Goal: Task Accomplishment & Management: Manage account settings

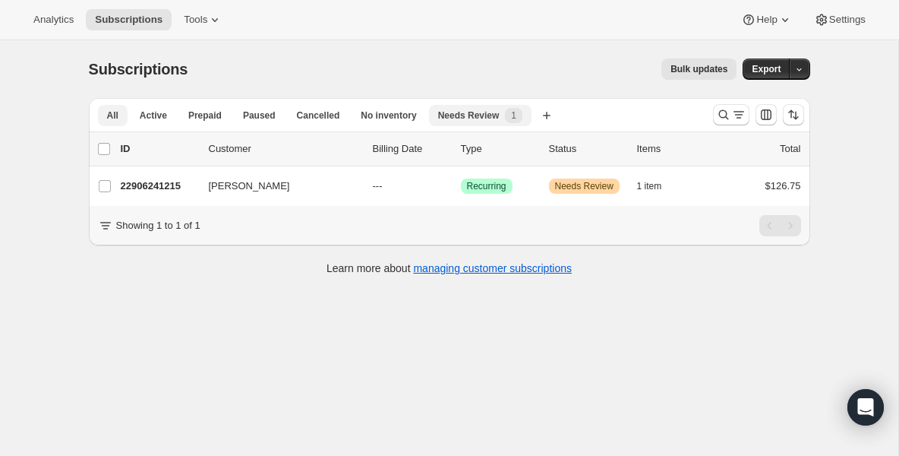
click at [106, 114] on button "All" at bounding box center [113, 115] width 30 height 21
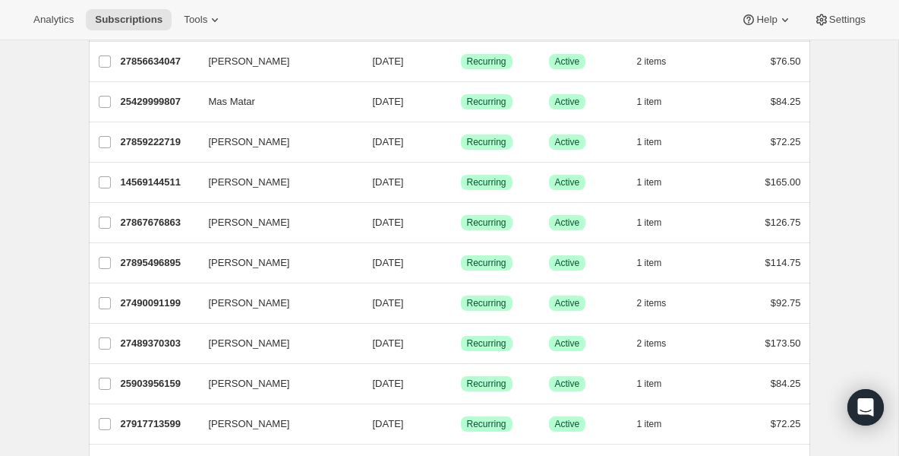
scroll to position [638, 0]
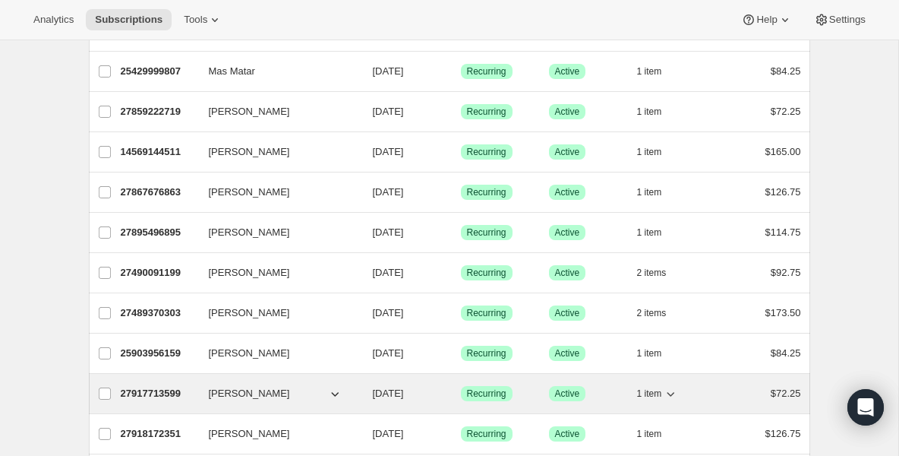
click at [153, 396] on p "27917713599" at bounding box center [159, 393] width 76 height 15
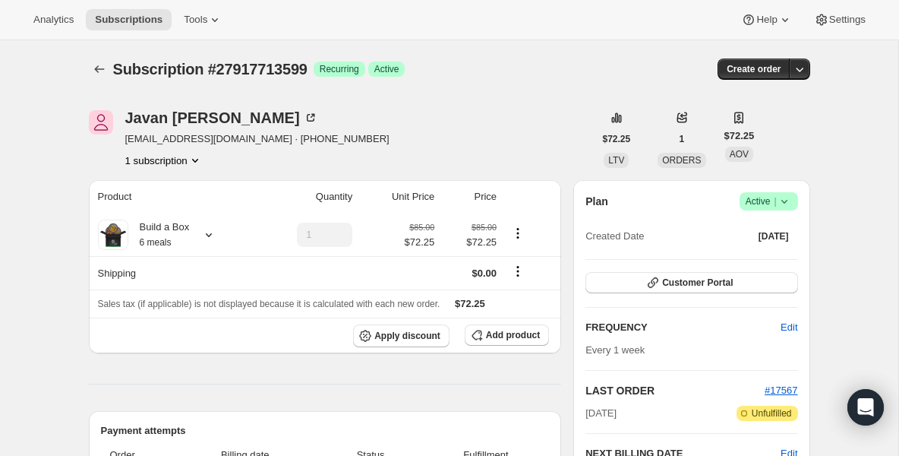
click at [782, 202] on icon at bounding box center [784, 201] width 15 height 15
click at [754, 222] on button "Pause subscription" at bounding box center [764, 231] width 95 height 24
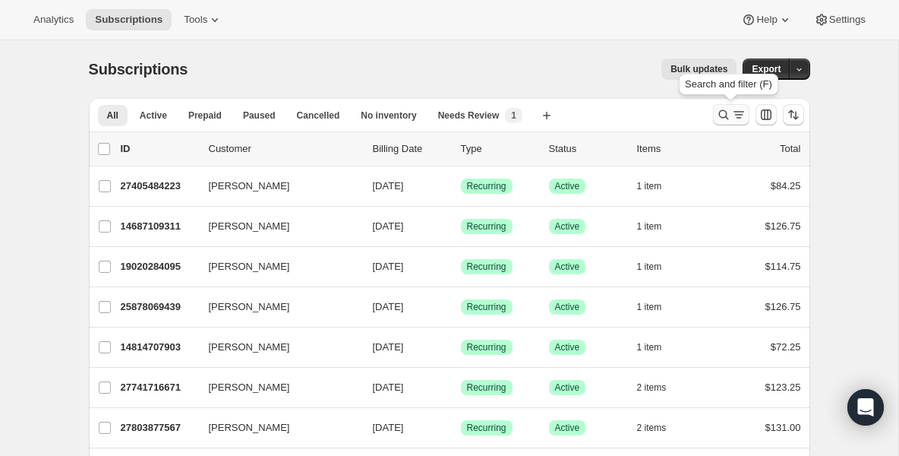
click at [718, 112] on icon "Search and filter results" at bounding box center [723, 114] width 15 height 15
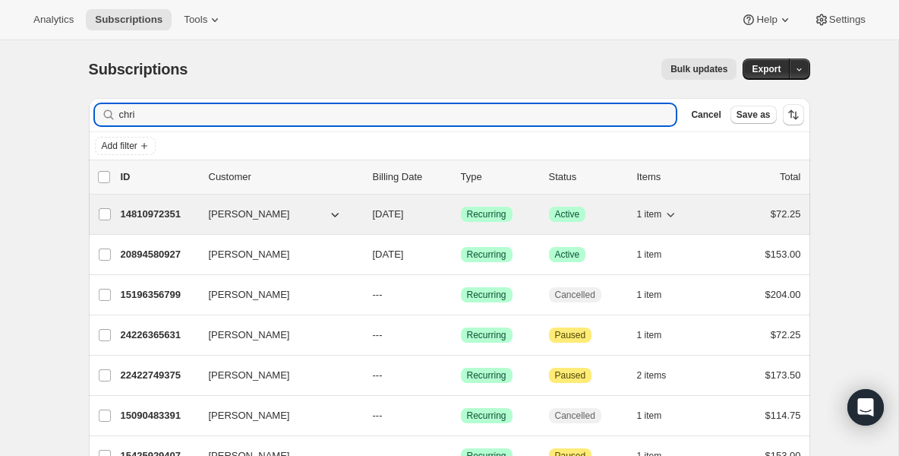
type input "chri"
click at [147, 215] on p "14810972351" at bounding box center [159, 214] width 76 height 15
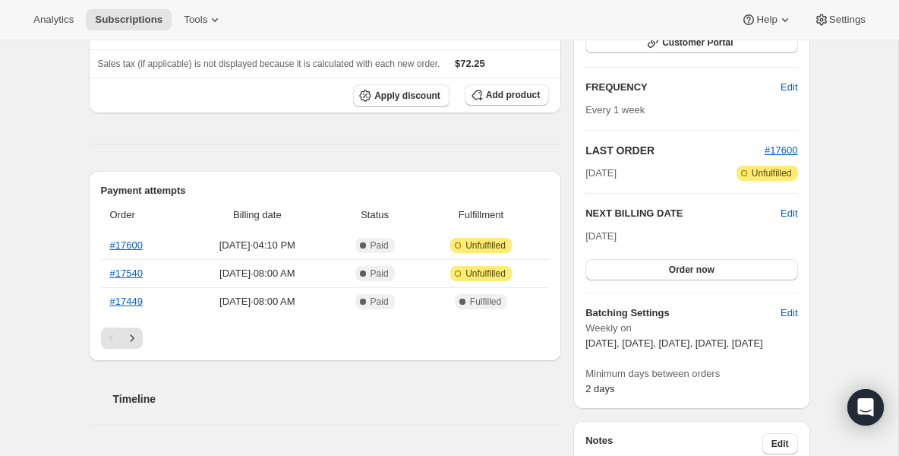
scroll to position [213, 0]
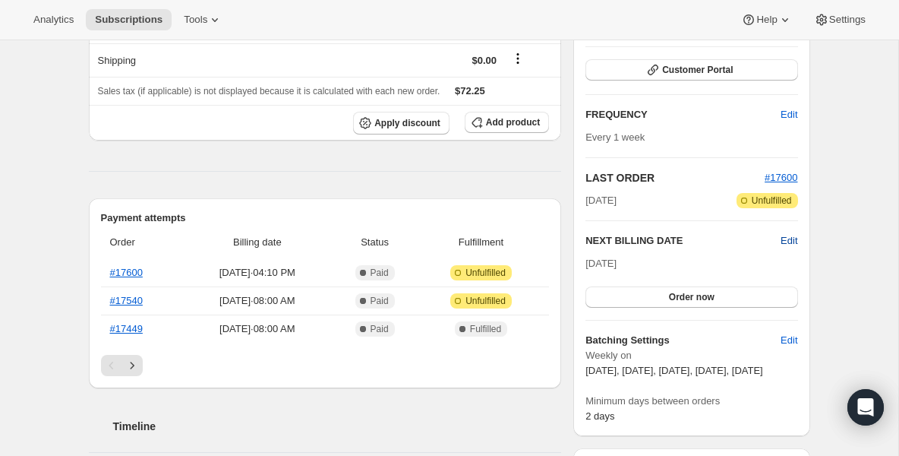
click at [789, 238] on span "Edit" at bounding box center [789, 240] width 17 height 15
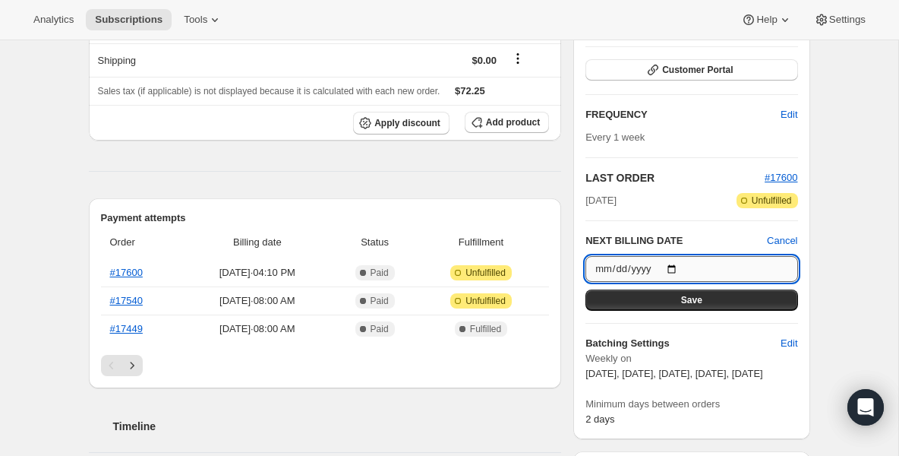
click at [673, 267] on input "[DATE]" at bounding box center [692, 269] width 212 height 26
type input "[DATE]"
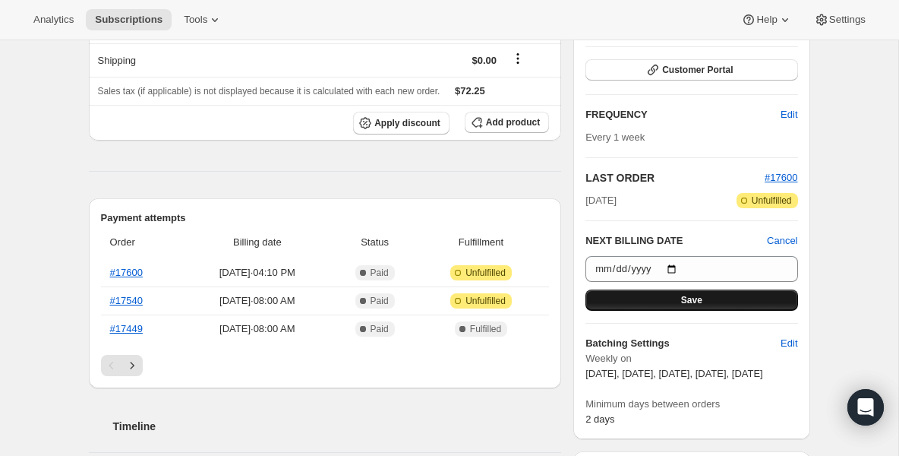
click at [627, 302] on button "Save" at bounding box center [692, 299] width 212 height 21
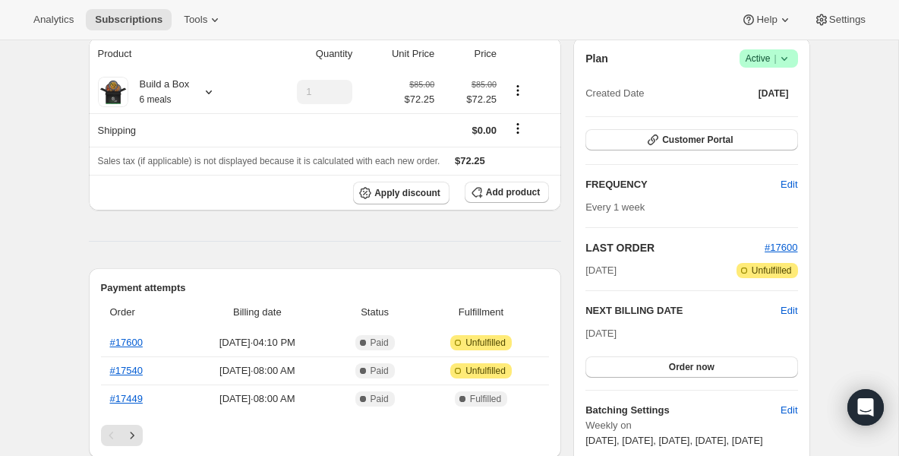
click at [182, 94] on div "Build a Box 6 meals" at bounding box center [159, 92] width 62 height 30
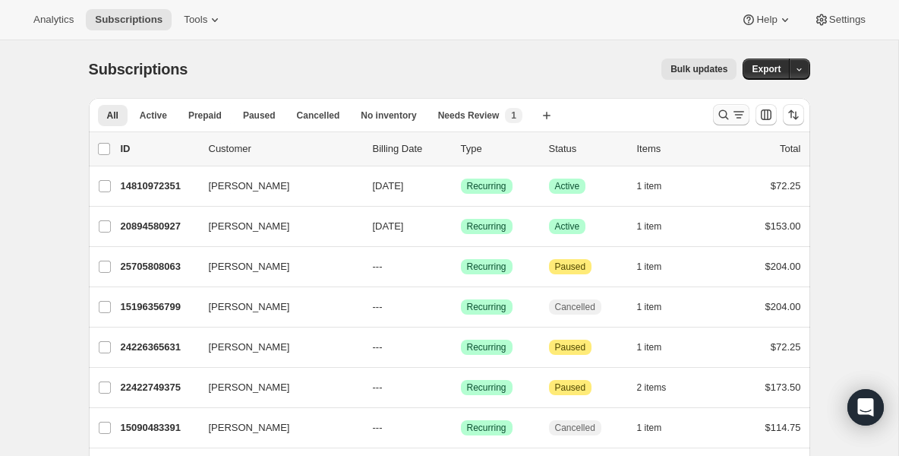
click at [716, 111] on icon "Search and filter results" at bounding box center [723, 114] width 15 height 15
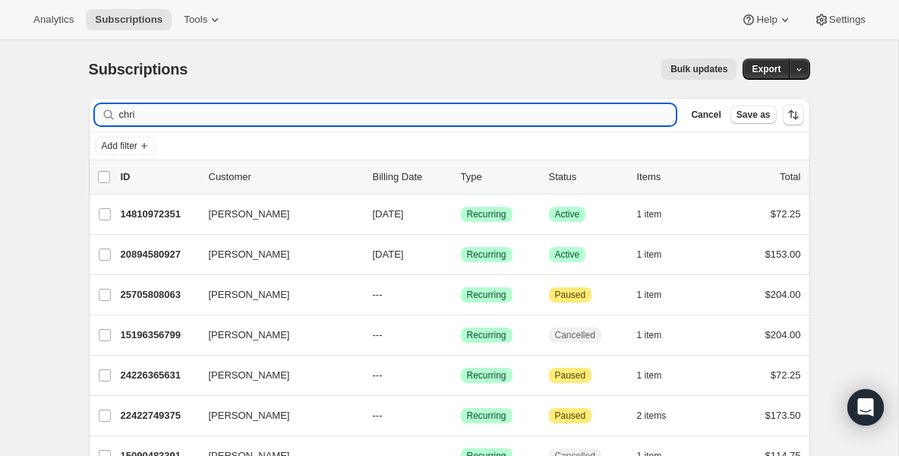
drag, startPoint x: 156, startPoint y: 123, endPoint x: 130, endPoint y: 122, distance: 26.6
click at [134, 123] on input "chri" at bounding box center [397, 114] width 557 height 21
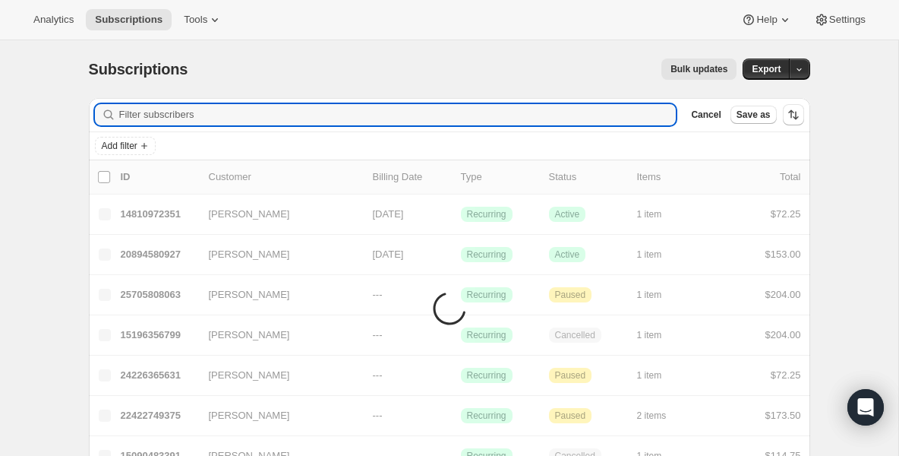
drag, startPoint x: 45, startPoint y: 192, endPoint x: 46, endPoint y: 179, distance: 12.9
click at [46, 192] on div "Subscriptions. This page is ready Subscriptions Bulk updates More actions Bulk …" at bounding box center [449, 421] width 899 height 762
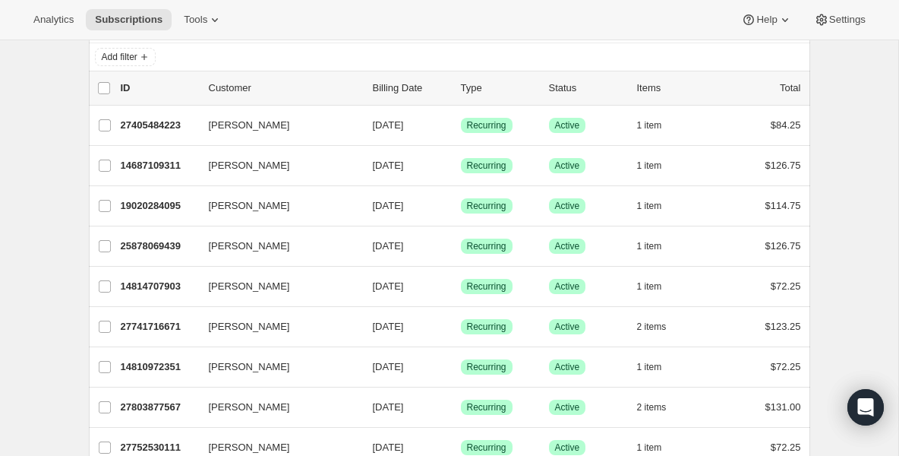
scroll to position [91, 0]
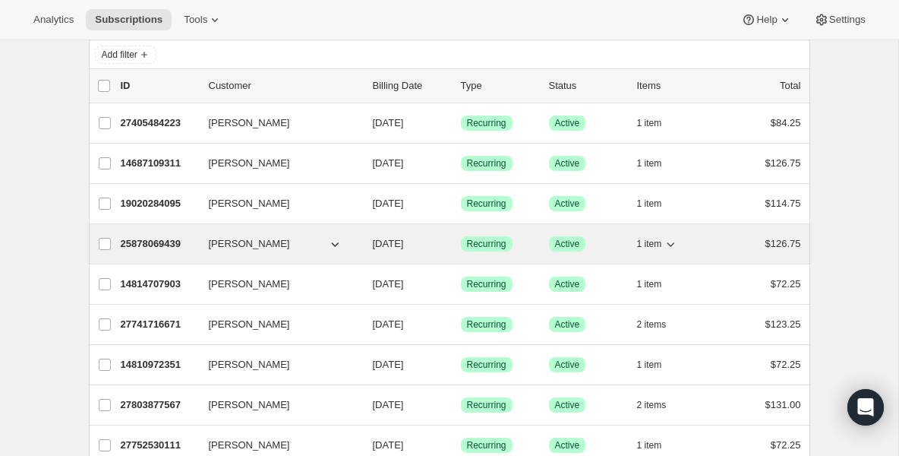
click at [153, 246] on p "25878069439" at bounding box center [159, 243] width 76 height 15
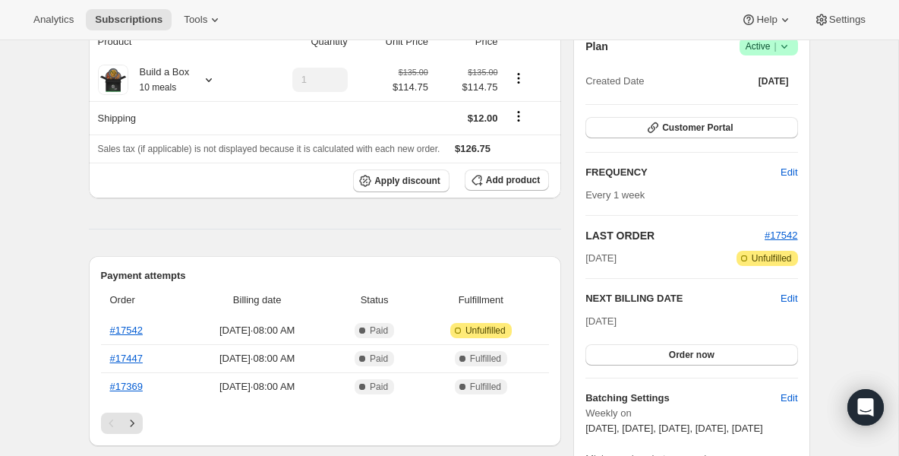
scroll to position [122, 0]
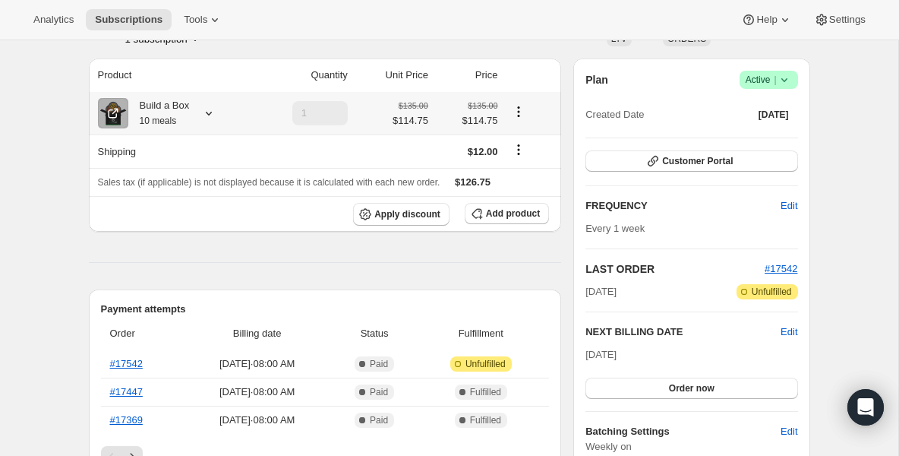
click at [152, 106] on div "Build a Box 10 meals" at bounding box center [159, 113] width 62 height 30
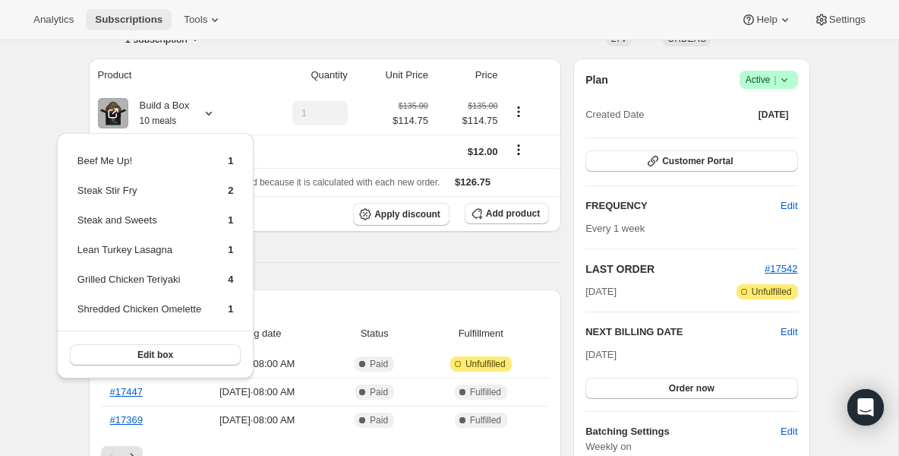
click at [131, 14] on span "Subscriptions" at bounding box center [129, 20] width 68 height 12
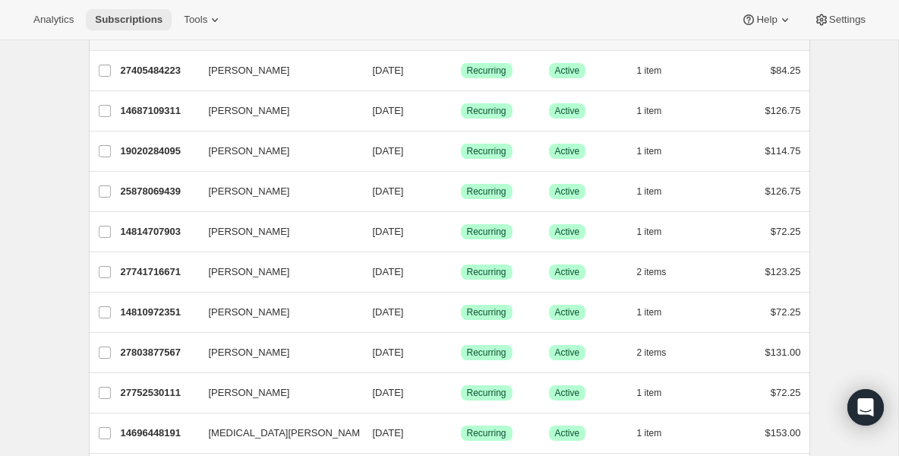
scroll to position [122, 0]
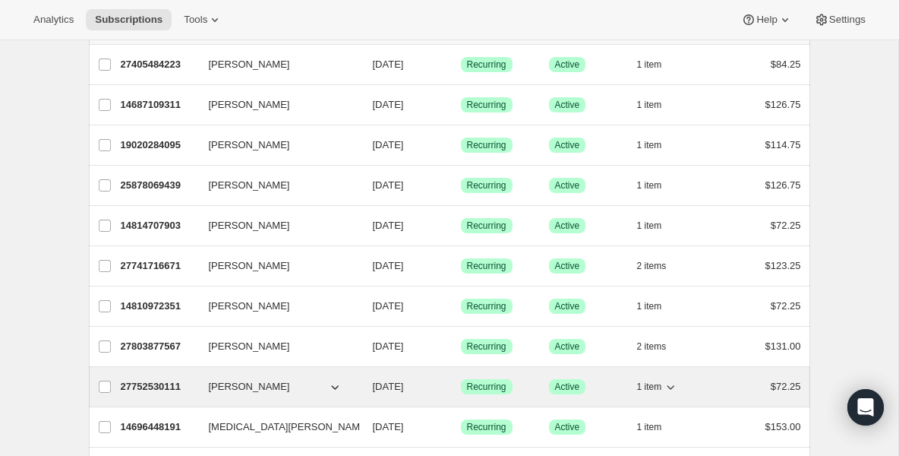
click at [144, 384] on p "27752530111" at bounding box center [159, 386] width 76 height 15
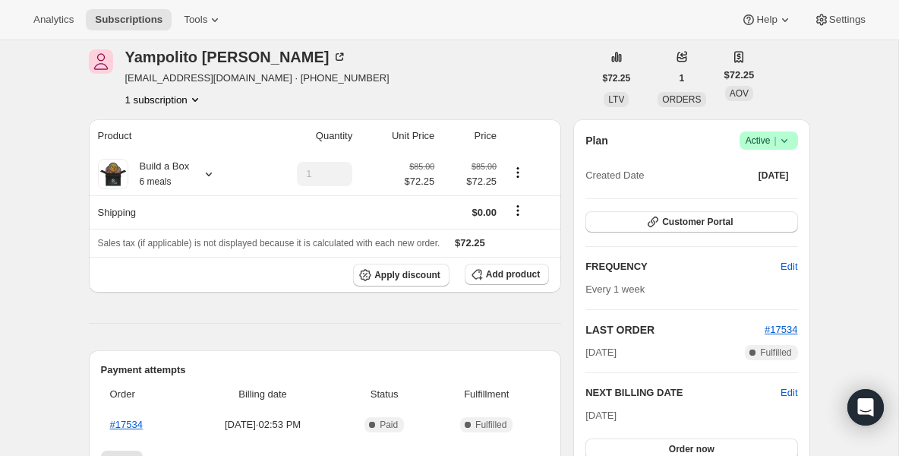
scroll to position [91, 0]
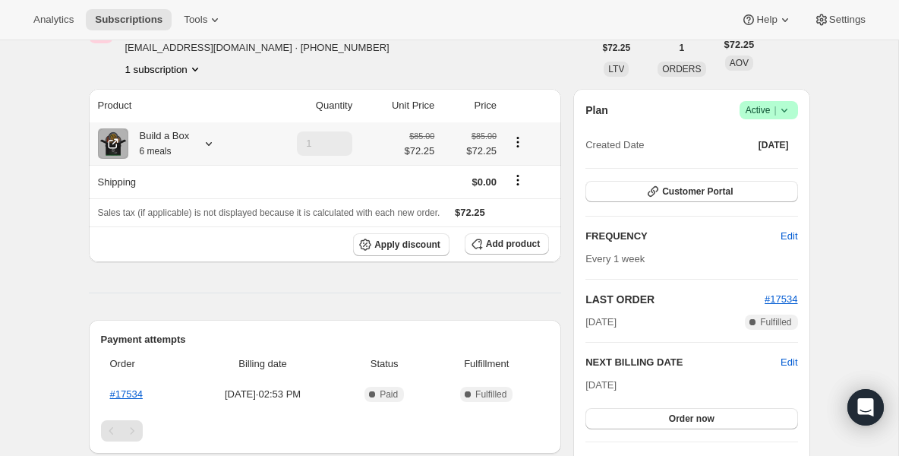
click at [164, 147] on small "6 meals" at bounding box center [156, 151] width 32 height 11
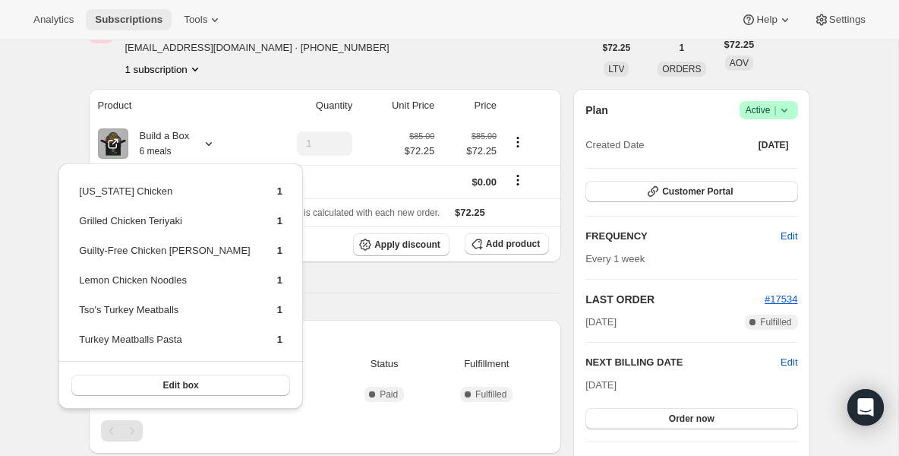
click at [160, 27] on button "Subscriptions" at bounding box center [129, 19] width 86 height 21
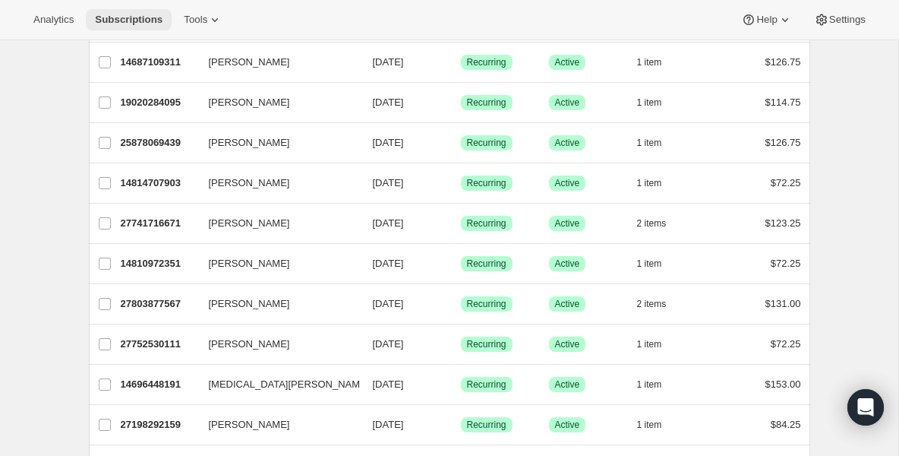
scroll to position [182, 0]
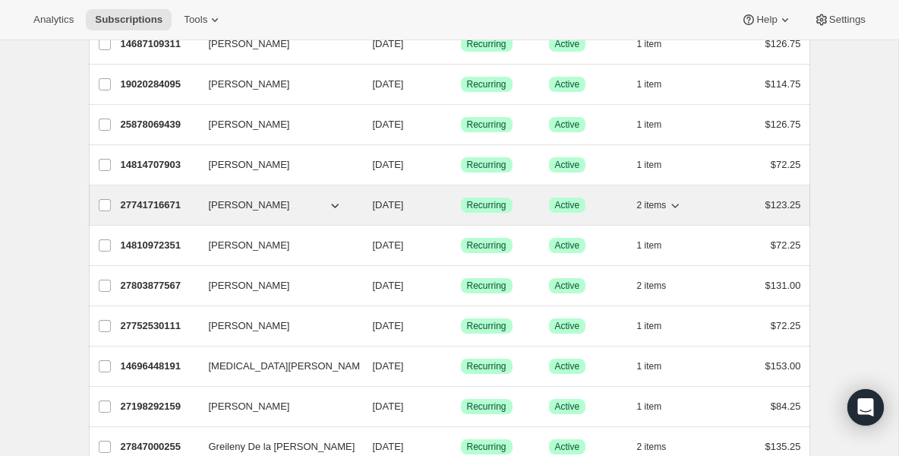
click at [151, 205] on p "27741716671" at bounding box center [159, 204] width 76 height 15
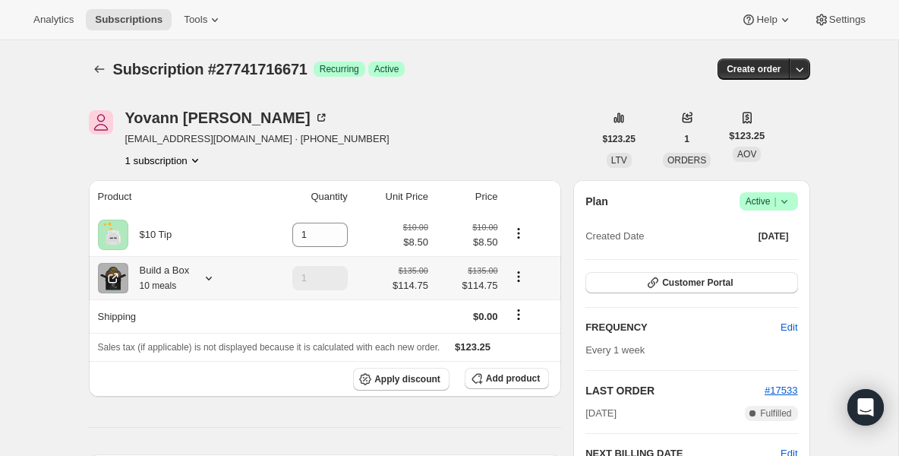
click at [162, 283] on small "10 meals" at bounding box center [158, 285] width 37 height 11
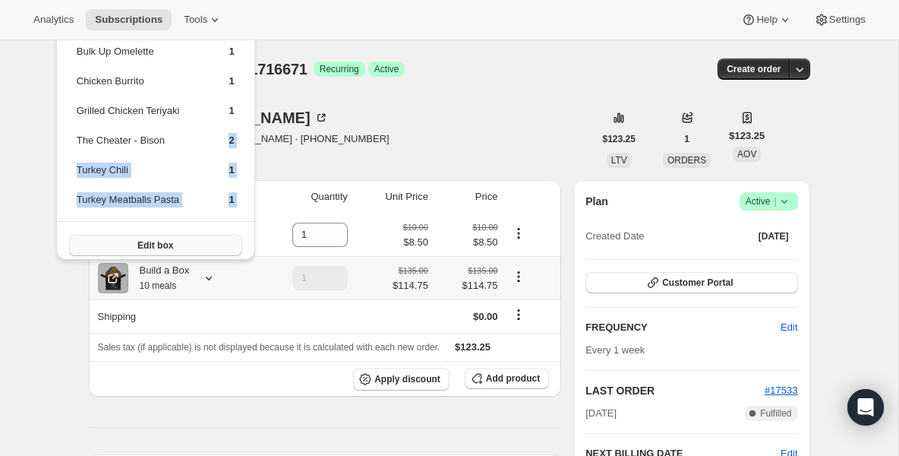
scroll to position [56, 0]
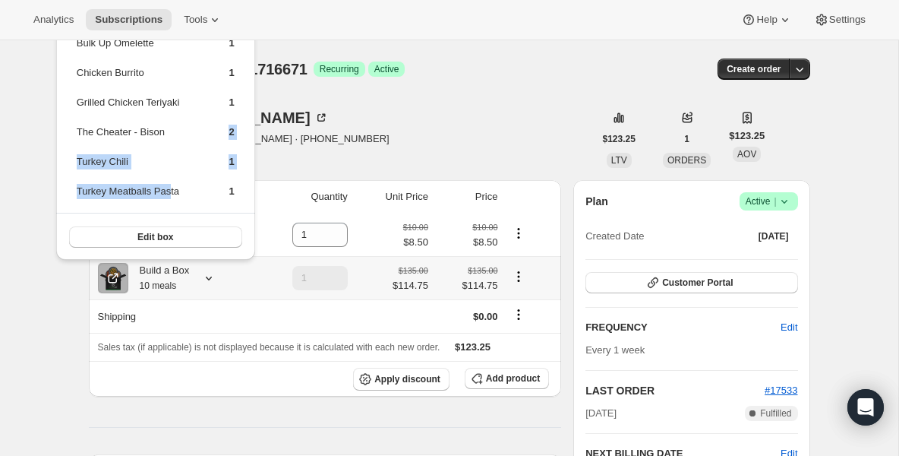
click at [175, 192] on tbody "Athletic Wrap 2 Buffalo Crispy Chicken Wrap 1 Bulk Up Omelette 1 Chicken Burrit…" at bounding box center [155, 93] width 159 height 235
click at [136, 27] on button "Subscriptions" at bounding box center [129, 19] width 86 height 21
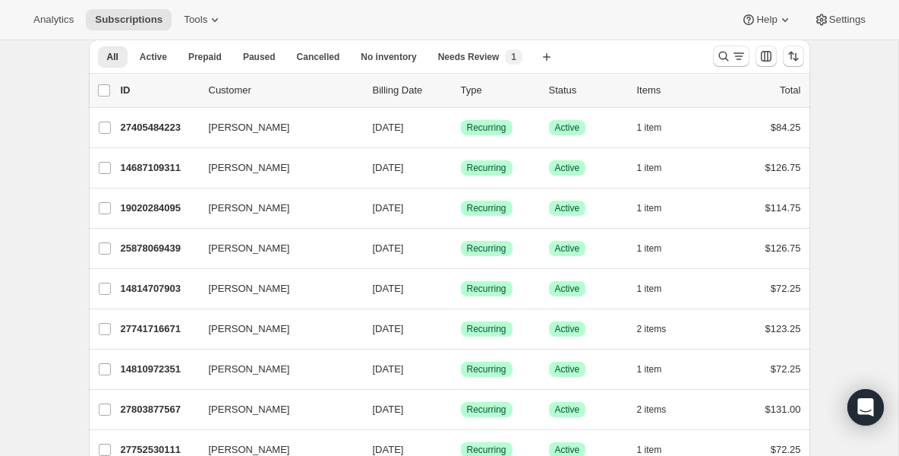
scroll to position [61, 0]
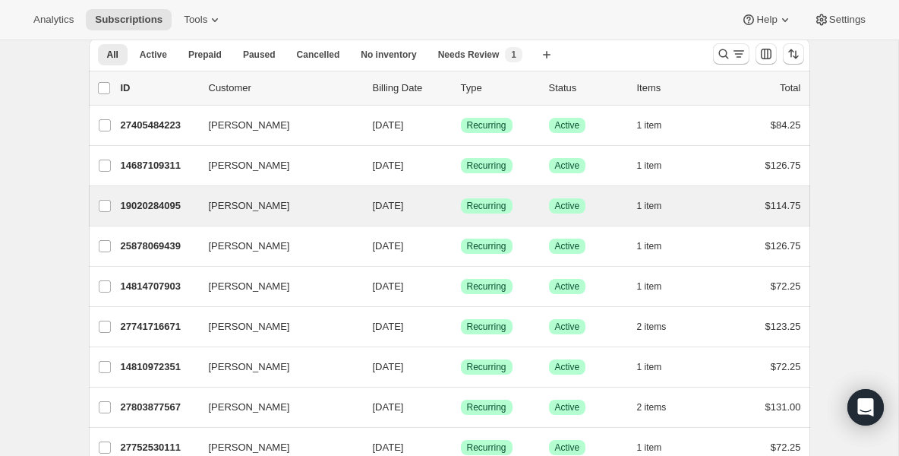
click at [141, 194] on div "Tommy Chang 19020284095 Tommy Chang 09/08/2025 Success Recurring Success Active…" at bounding box center [450, 205] width 722 height 39
click at [144, 201] on p "19020284095" at bounding box center [159, 205] width 76 height 15
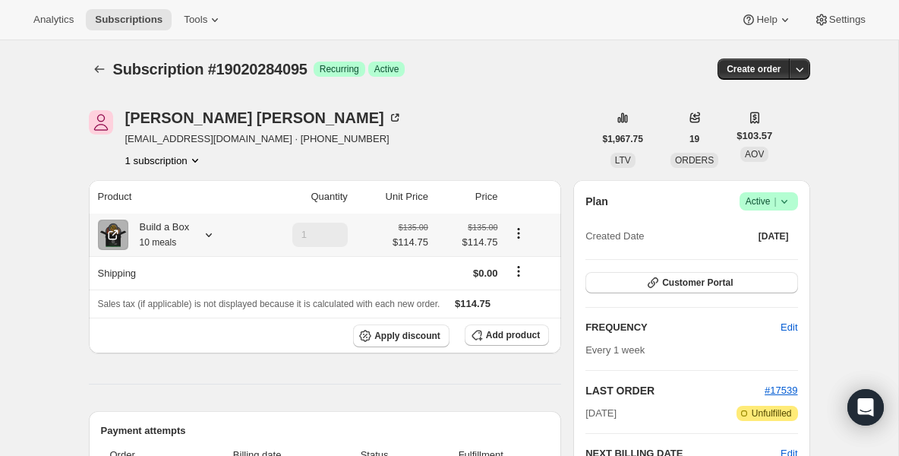
click at [164, 240] on small "10 meals" at bounding box center [158, 242] width 37 height 11
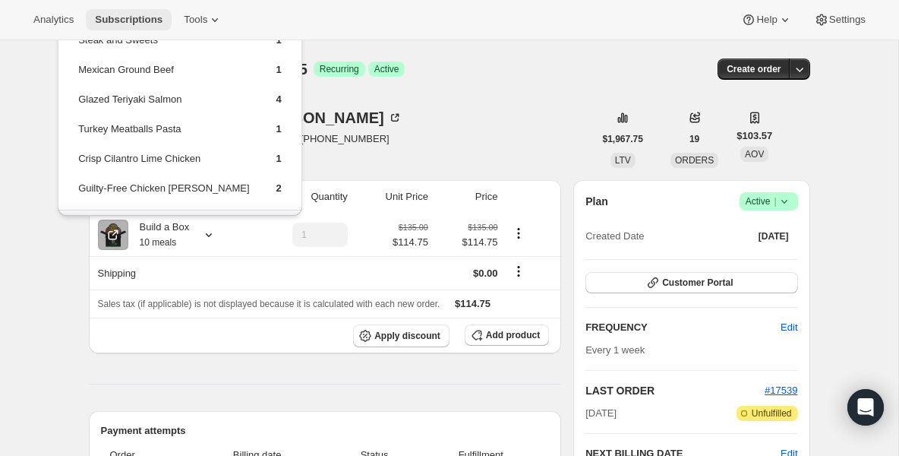
click at [123, 19] on span "Subscriptions" at bounding box center [129, 20] width 68 height 12
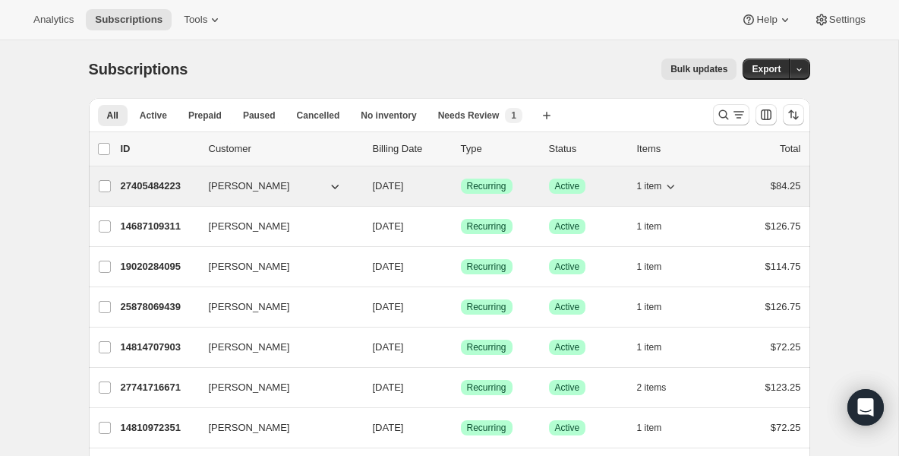
click at [164, 176] on div "27405484223 Gabriela Rodrigues de Carvalho 09/08/2025 Success Recurring Success…" at bounding box center [461, 185] width 681 height 21
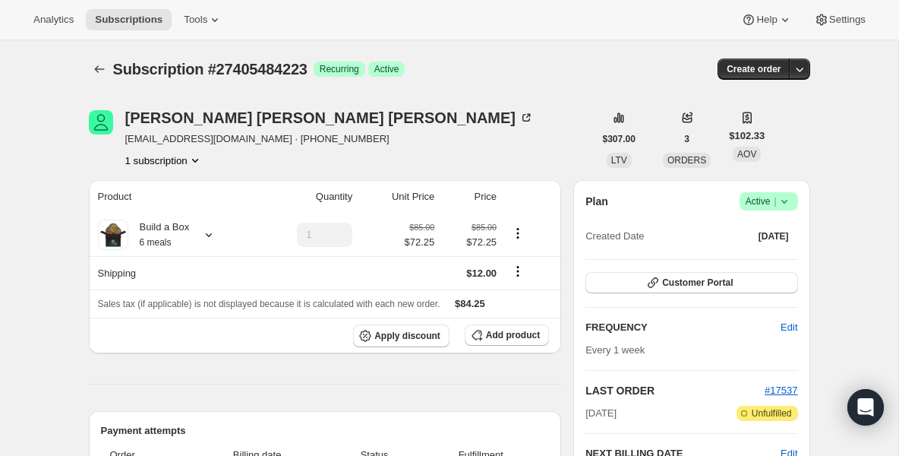
scroll to position [30, 0]
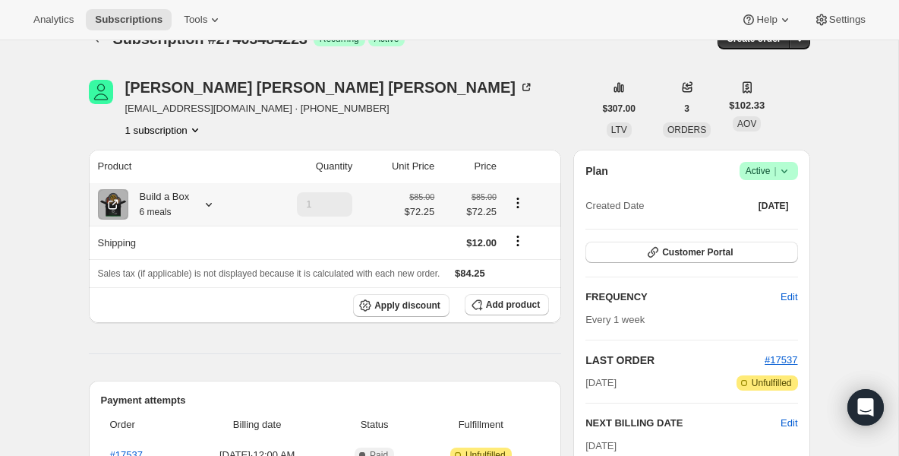
click at [167, 188] on th "Build a Box 6 meals" at bounding box center [172, 204] width 166 height 43
click at [168, 211] on small "6 meals" at bounding box center [156, 212] width 32 height 11
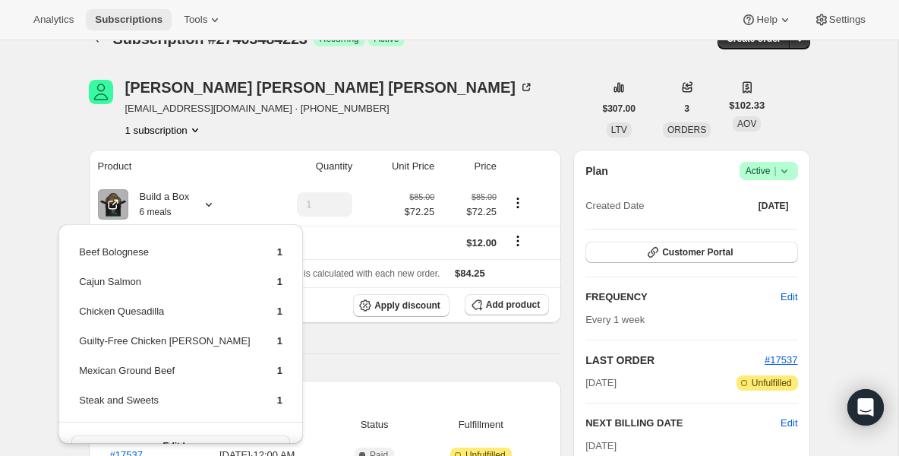
click at [143, 20] on span "Subscriptions" at bounding box center [129, 20] width 68 height 12
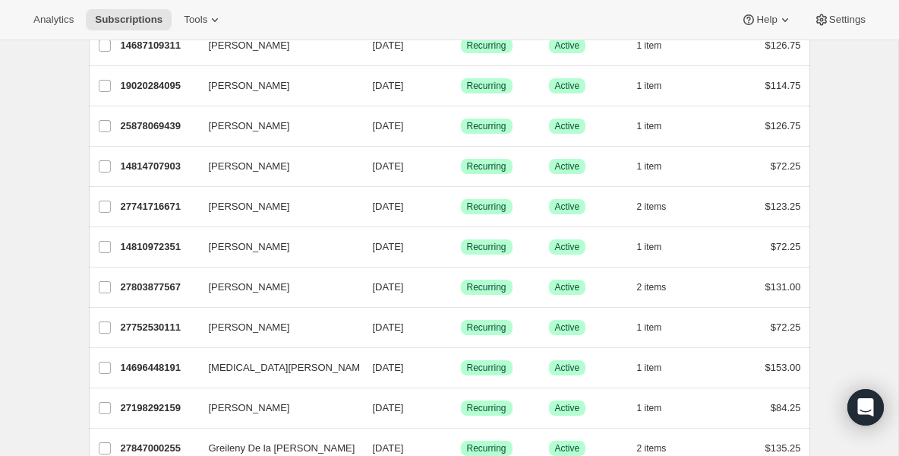
scroll to position [182, 0]
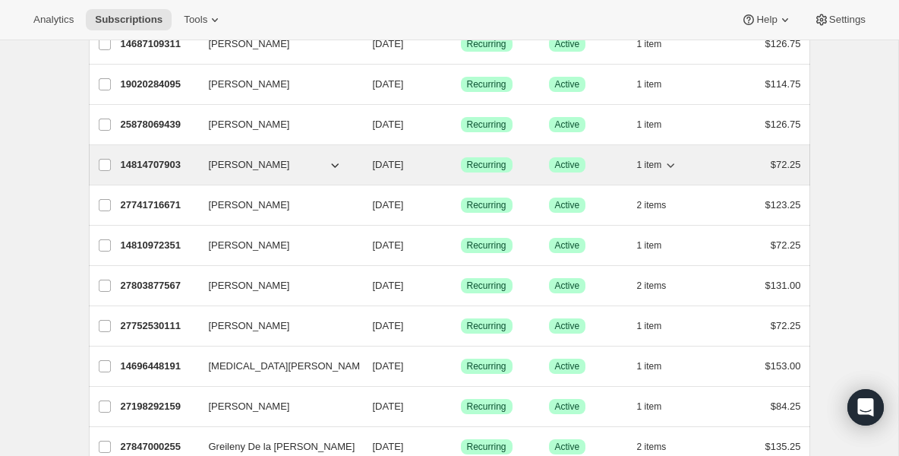
click at [188, 169] on p "14814707903" at bounding box center [159, 164] width 76 height 15
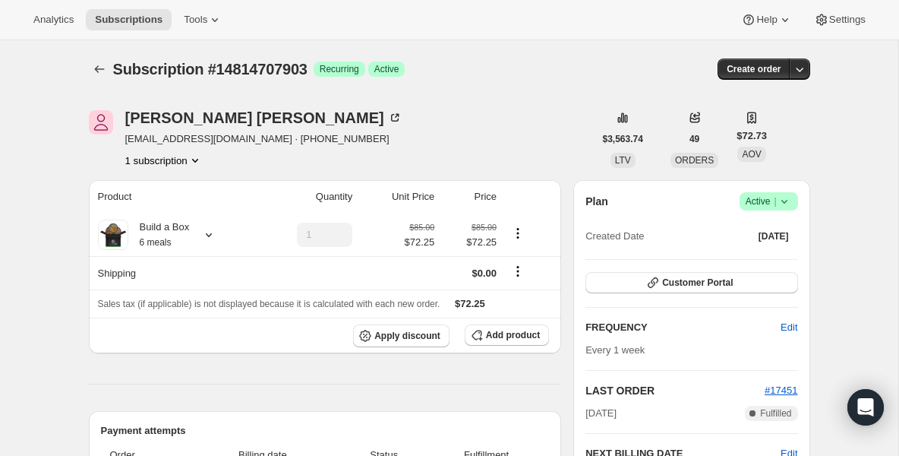
scroll to position [30, 0]
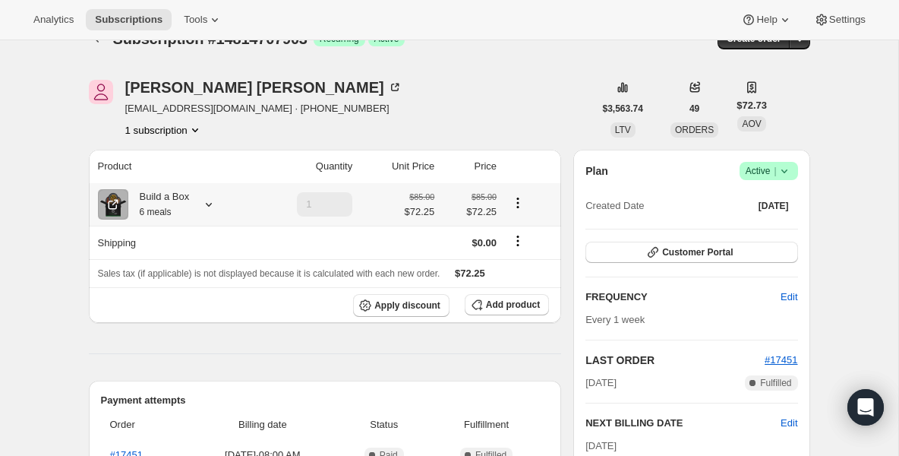
click at [182, 184] on th "Build a Box 6 meals" at bounding box center [172, 204] width 166 height 43
click at [181, 202] on div "Build a Box 6 meals" at bounding box center [159, 204] width 62 height 30
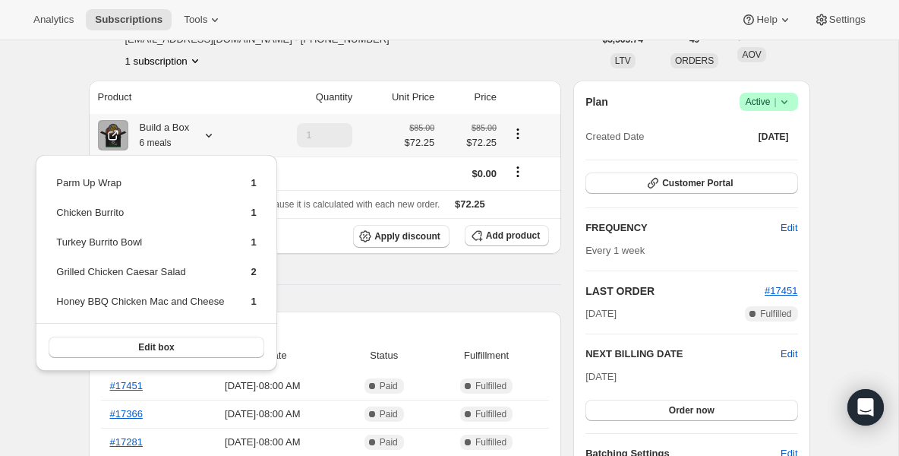
scroll to position [122, 0]
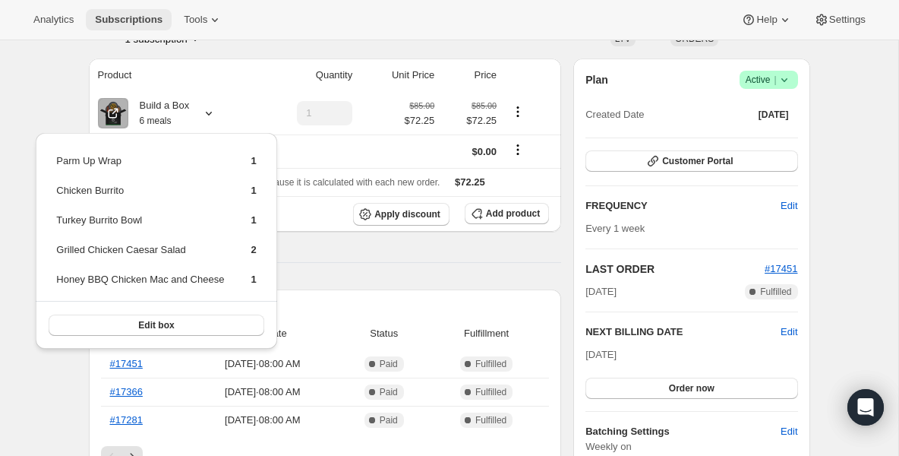
click at [145, 18] on span "Subscriptions" at bounding box center [129, 20] width 68 height 12
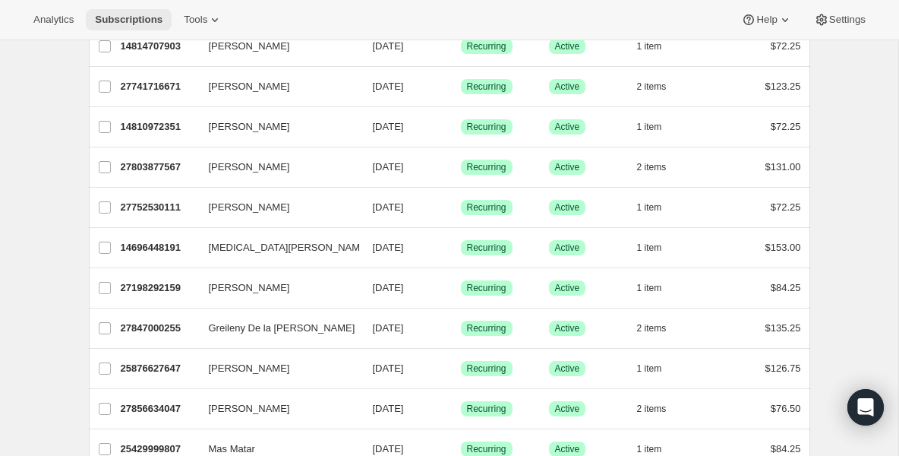
scroll to position [304, 0]
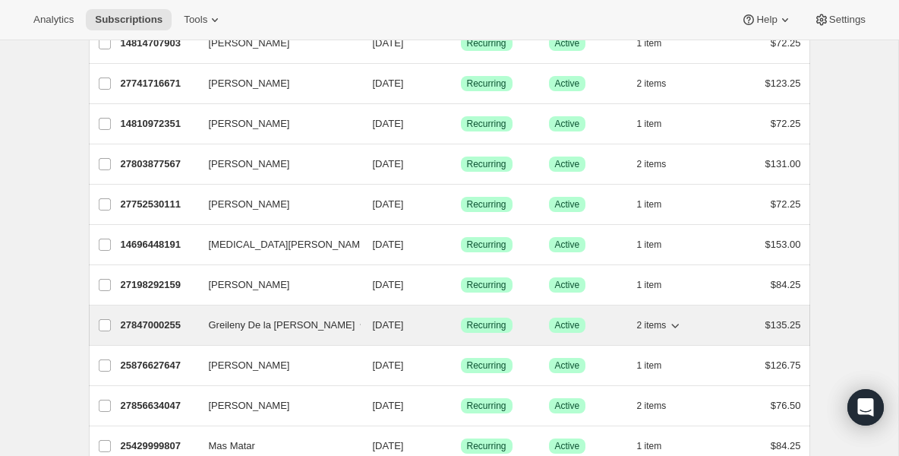
click at [144, 322] on p "27847000255" at bounding box center [159, 324] width 76 height 15
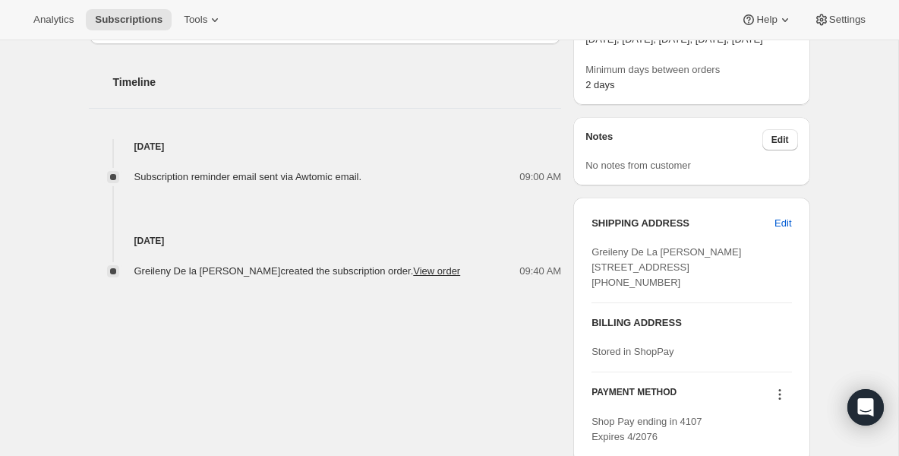
scroll to position [577, 0]
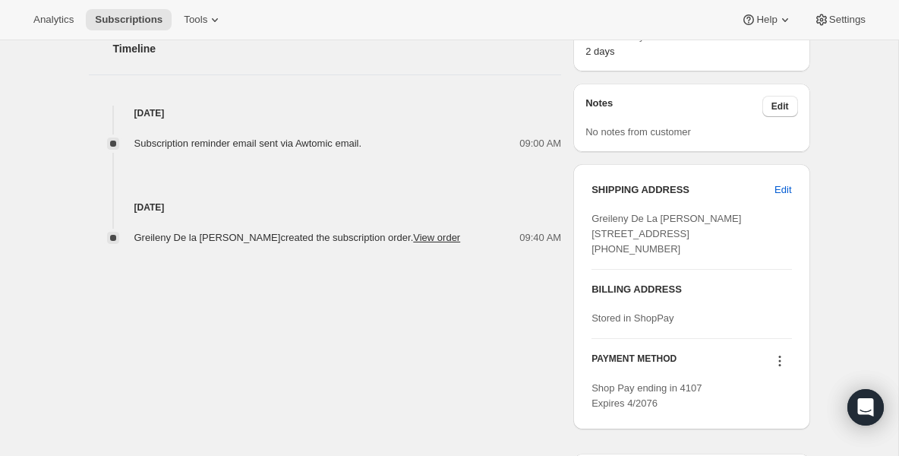
click at [142, 31] on div "Analytics Subscriptions Tools Help Settings" at bounding box center [449, 20] width 899 height 40
click at [139, 24] on span "Subscriptions" at bounding box center [129, 20] width 68 height 12
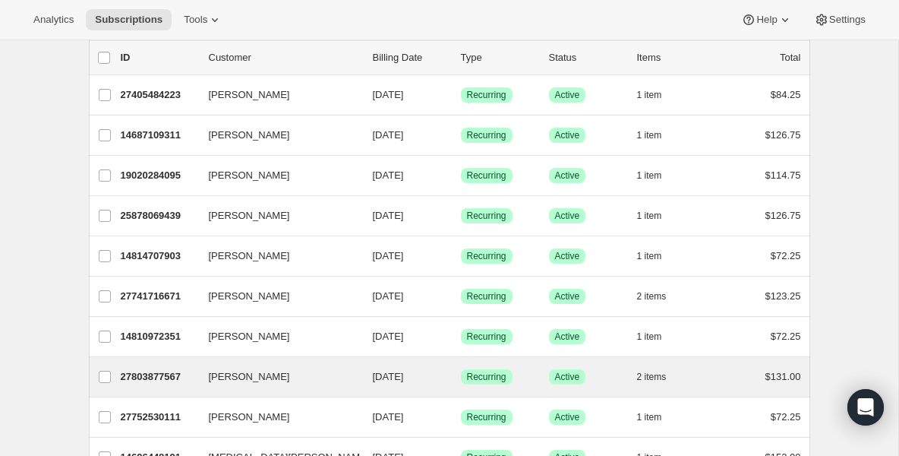
scroll to position [122, 0]
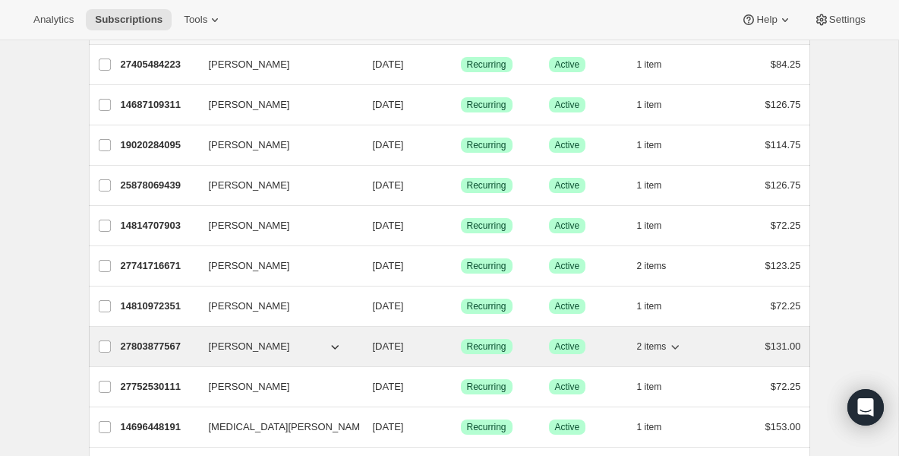
click at [172, 343] on p "27803877567" at bounding box center [159, 346] width 76 height 15
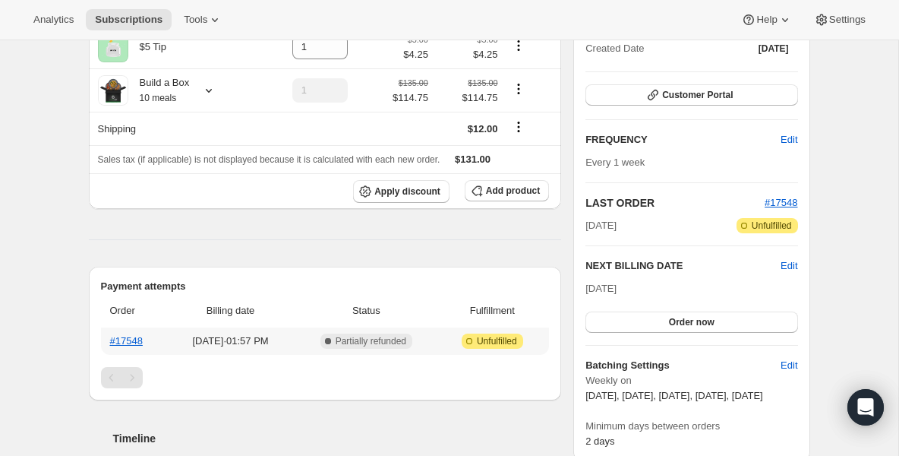
scroll to position [182, 0]
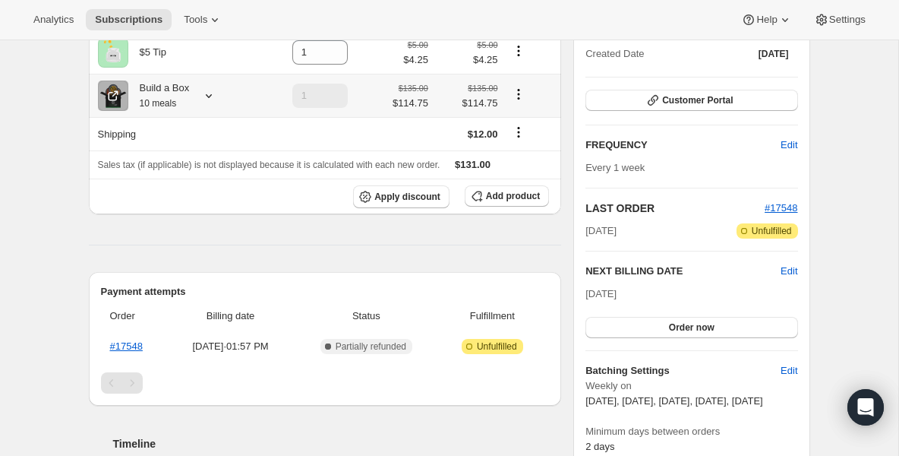
click at [160, 102] on small "10 meals" at bounding box center [158, 103] width 37 height 11
